Goal: Information Seeking & Learning: Learn about a topic

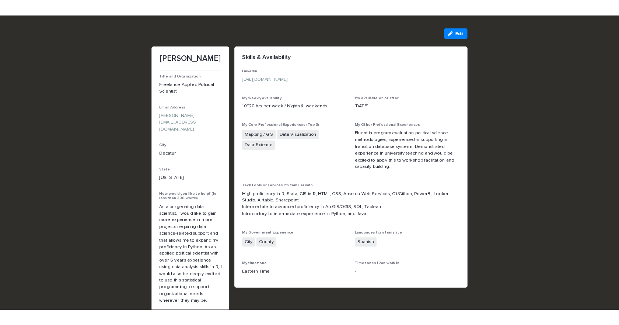
scroll to position [37, 0]
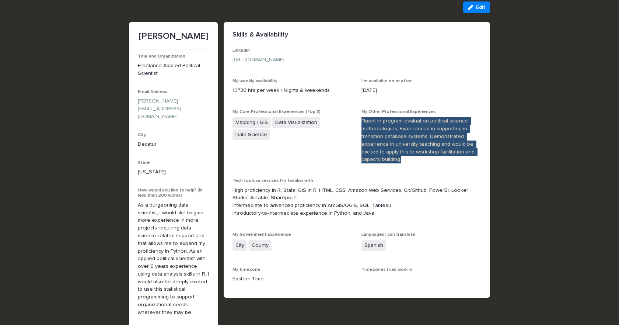
drag, startPoint x: 378, startPoint y: 127, endPoint x: 408, endPoint y: 161, distance: 44.9
click at [408, 161] on div "LinkedIn [URL][DOMAIN_NAME] My weekly availability 10~20 hrs per week / Nights …" at bounding box center [357, 168] width 249 height 241
copy p "Fluent in program evaluation political science methodologies; Experienced in su…"
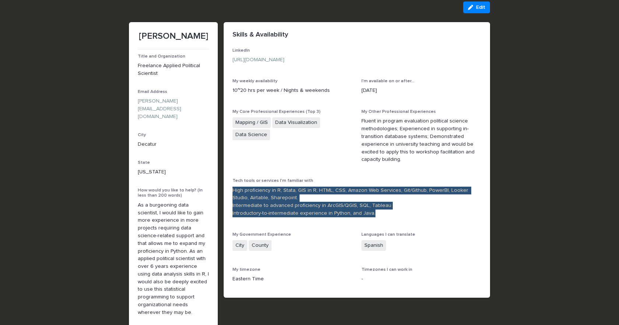
drag, startPoint x: 370, startPoint y: 215, endPoint x: 225, endPoint y: 189, distance: 147.5
click at [225, 189] on div "LinkedIn [URL][DOMAIN_NAME] My weekly availability 10~20 hrs per week / Nights …" at bounding box center [357, 173] width 266 height 250
copy p "High proficiency in R, Stata, GIS in R, HTML, CSS, Amazon Web Services, Git/Git…"
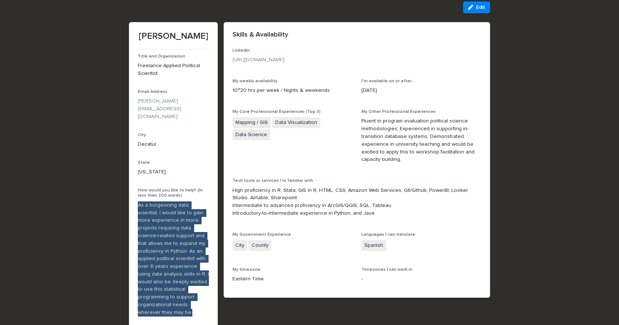
drag, startPoint x: 133, startPoint y: 198, endPoint x: 206, endPoint y: 304, distance: 128.6
click at [206, 304] on section "[PERSON_NAME] Title and Organization Freelance Applied Political Scientist Emai…" at bounding box center [173, 222] width 89 height 401
copy p "As a burgeoning data scientist, I would like to gain more experience in more pr…"
